Goal: Task Accomplishment & Management: Manage account settings

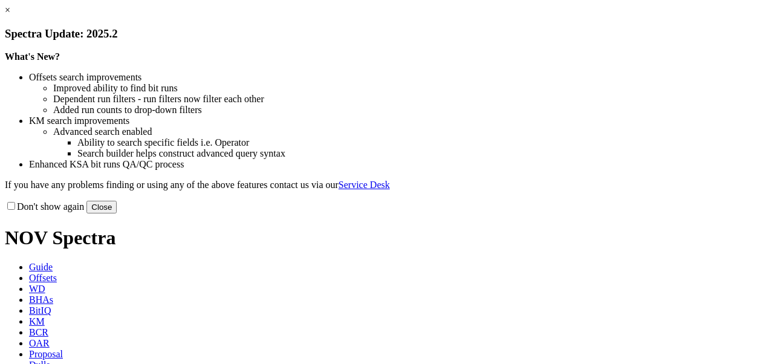
click at [117, 213] on button "Close" at bounding box center [101, 207] width 30 height 13
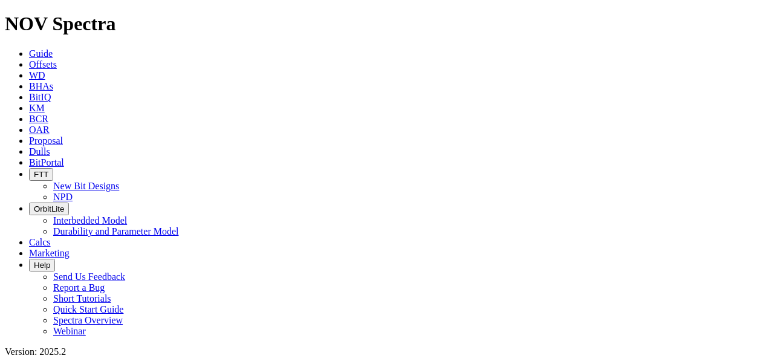
click at [50, 146] on span "Dulls" at bounding box center [39, 151] width 21 height 10
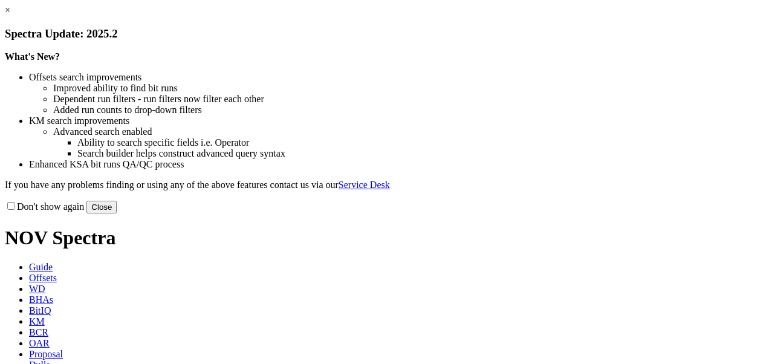
click at [10, 15] on link "×" at bounding box center [7, 10] width 5 height 10
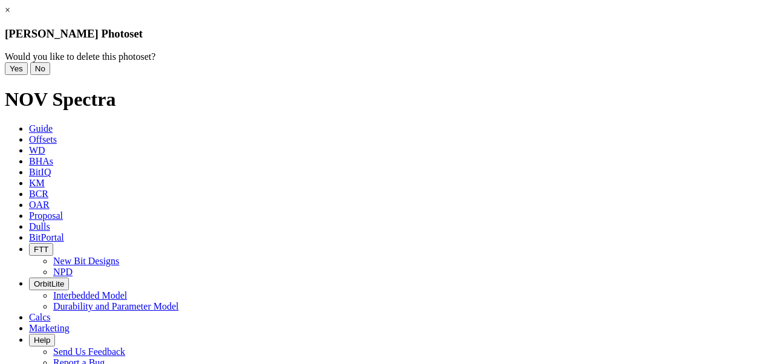
click at [28, 75] on button "Yes" at bounding box center [16, 68] width 23 height 13
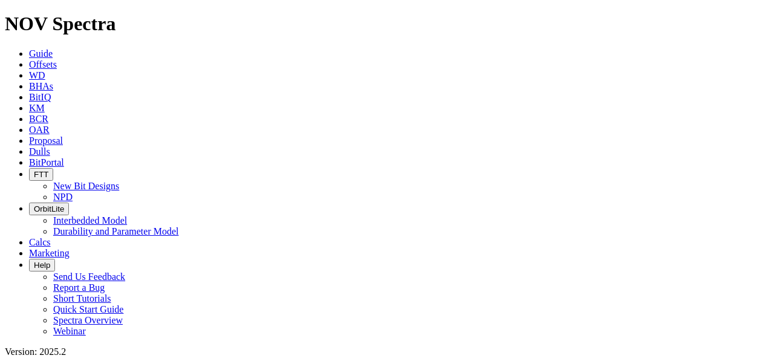
scroll to position [27, 0]
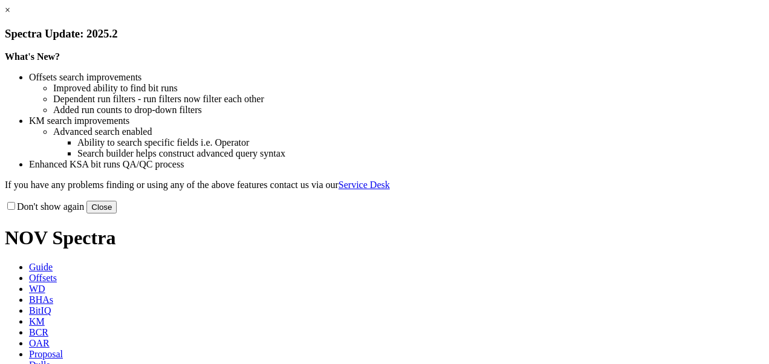
click at [10, 15] on link "×" at bounding box center [7, 10] width 5 height 10
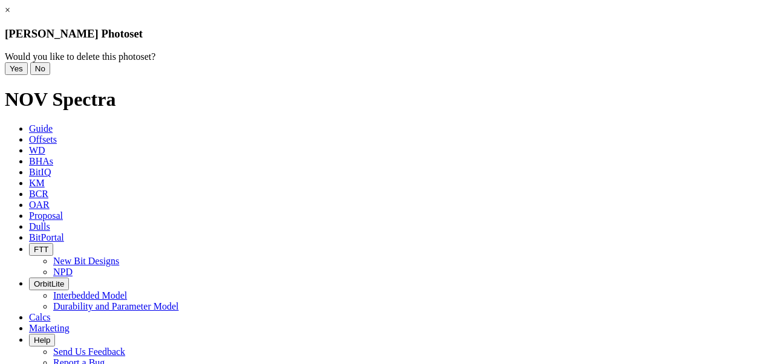
click at [28, 75] on button "Yes" at bounding box center [16, 68] width 23 height 13
